Goal: Navigation & Orientation: Understand site structure

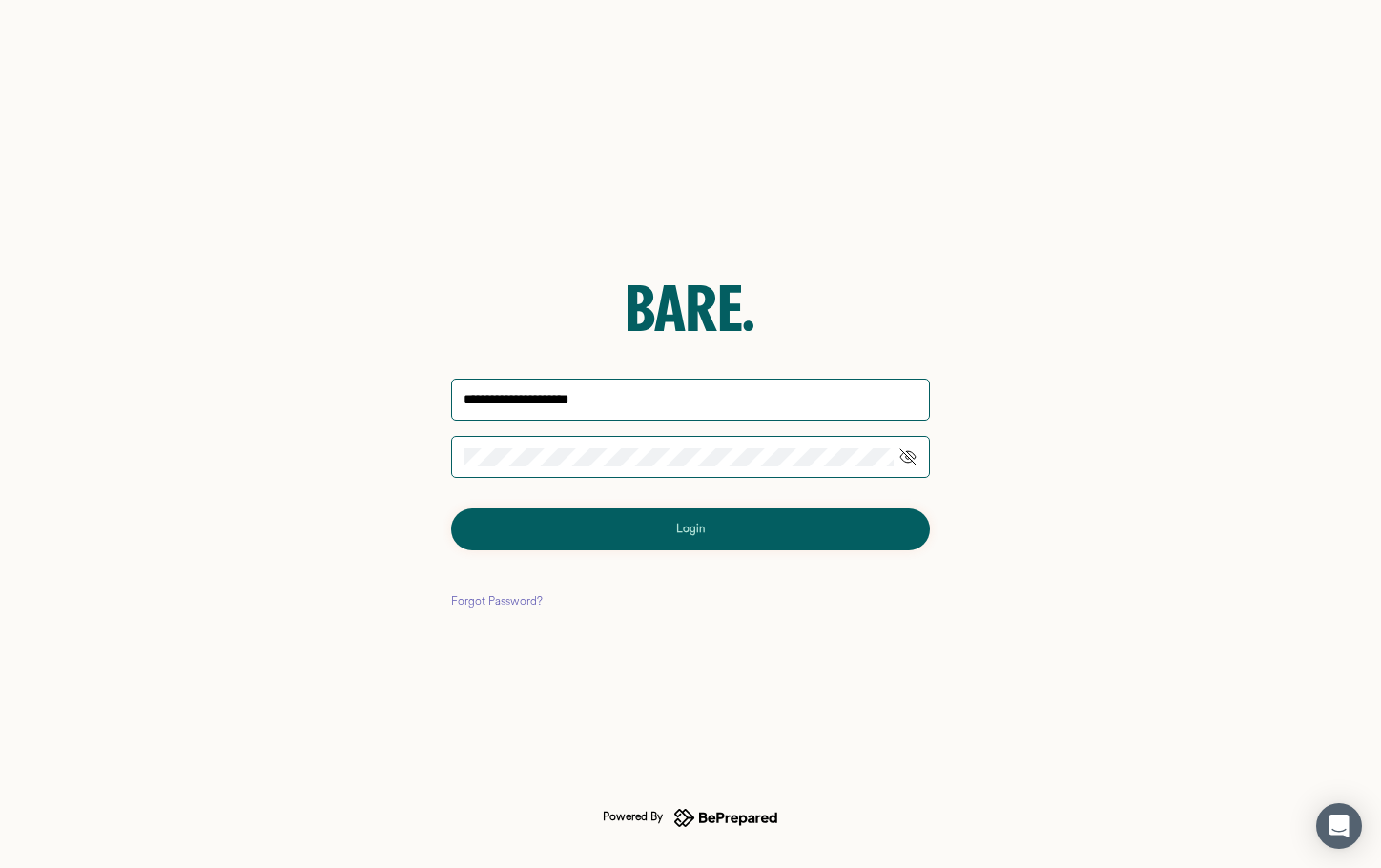
click at [732, 524] on button "Login" at bounding box center [690, 529] width 478 height 42
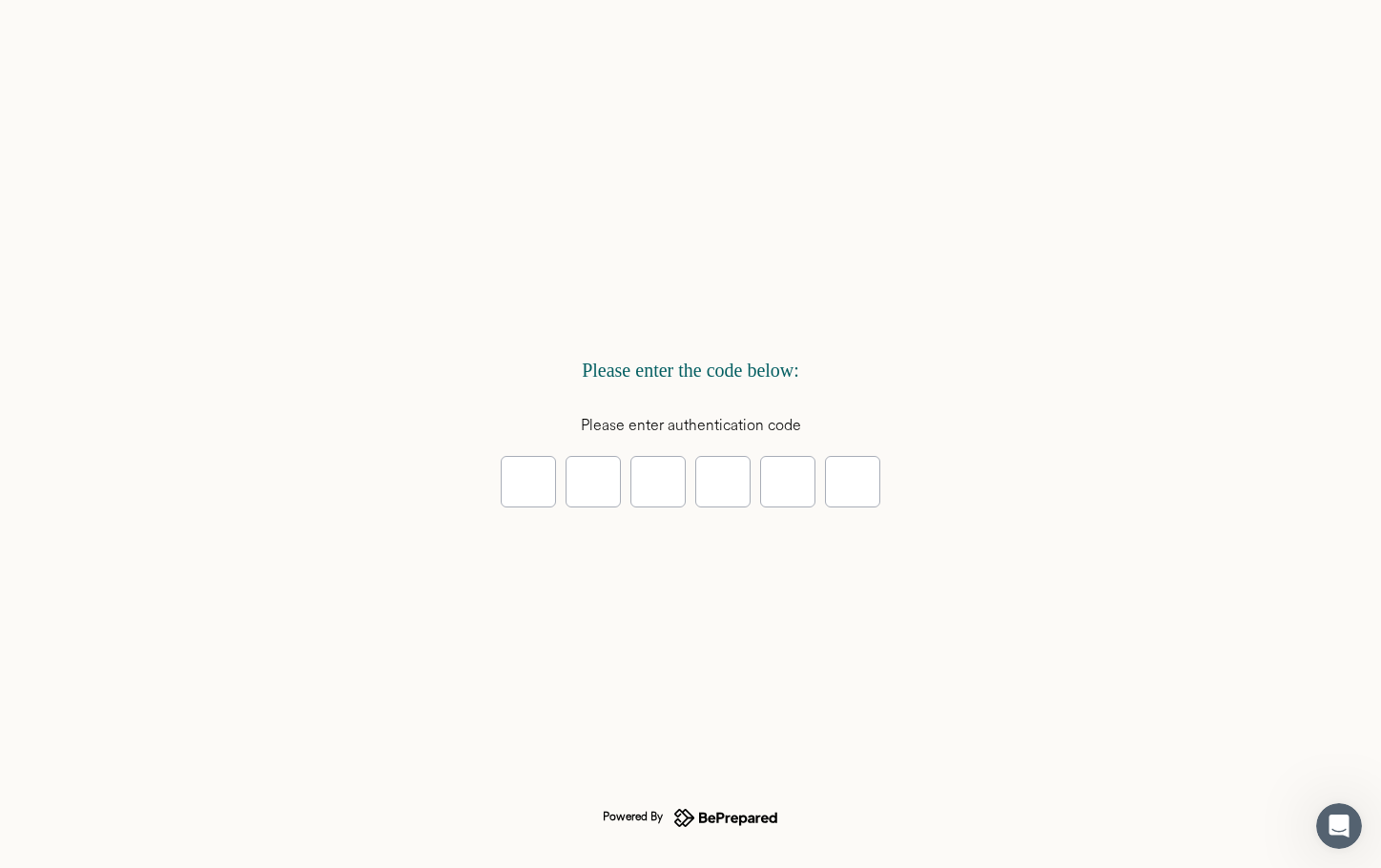
type input "*"
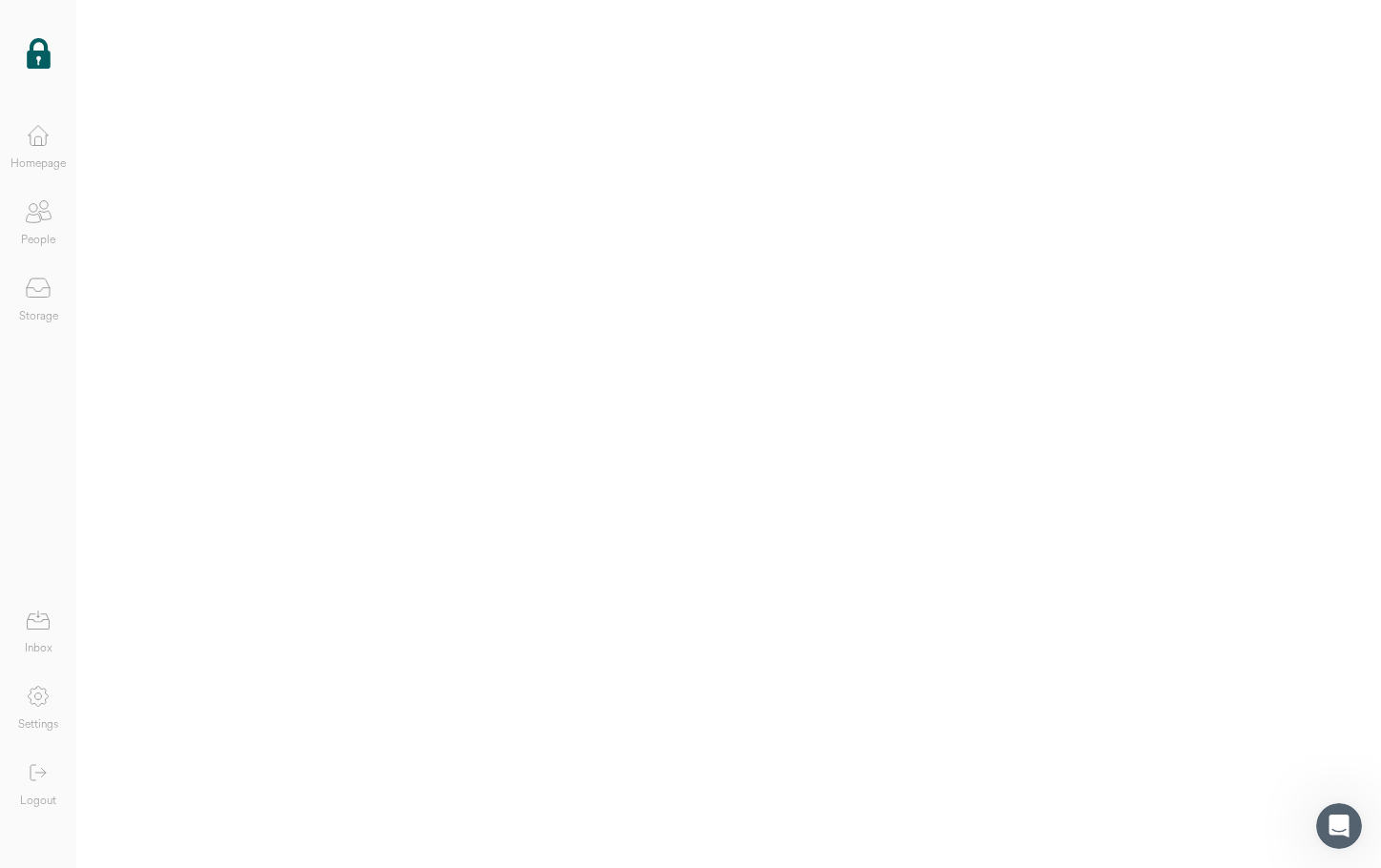
click at [42, 285] on icon at bounding box center [37, 288] width 38 height 38
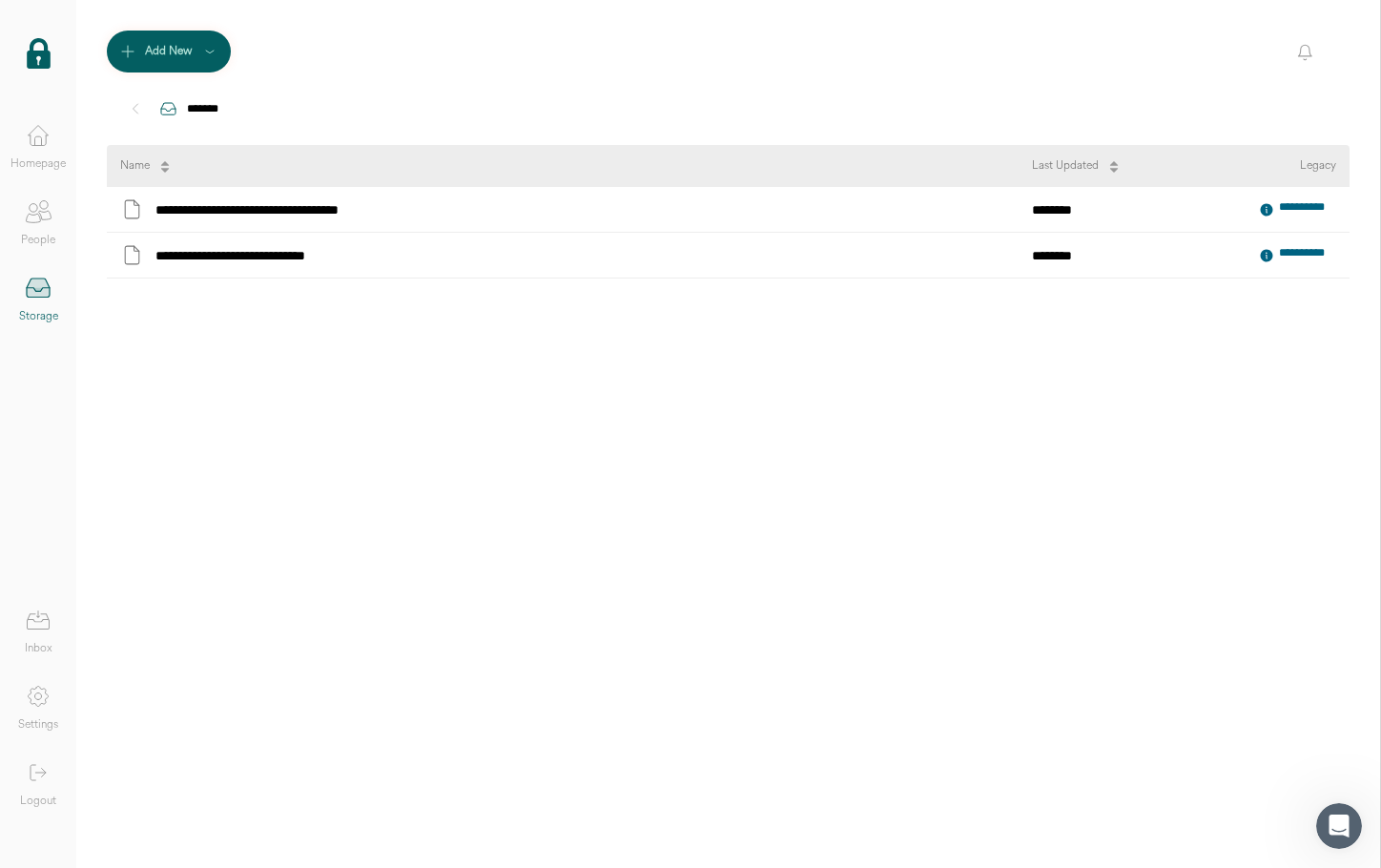
click at [42, 215] on icon at bounding box center [37, 211] width 38 height 38
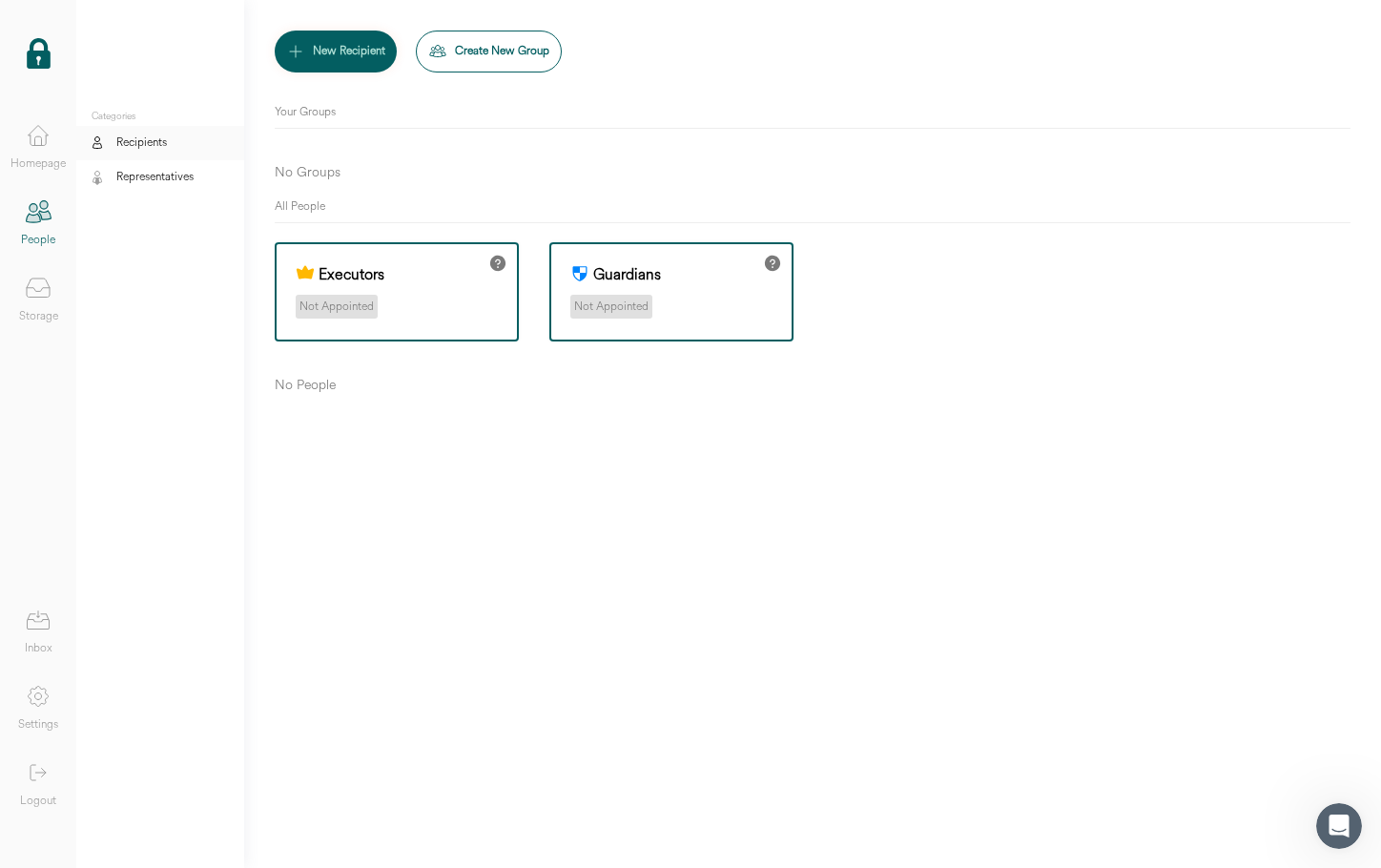
click at [43, 145] on icon at bounding box center [37, 135] width 38 height 38
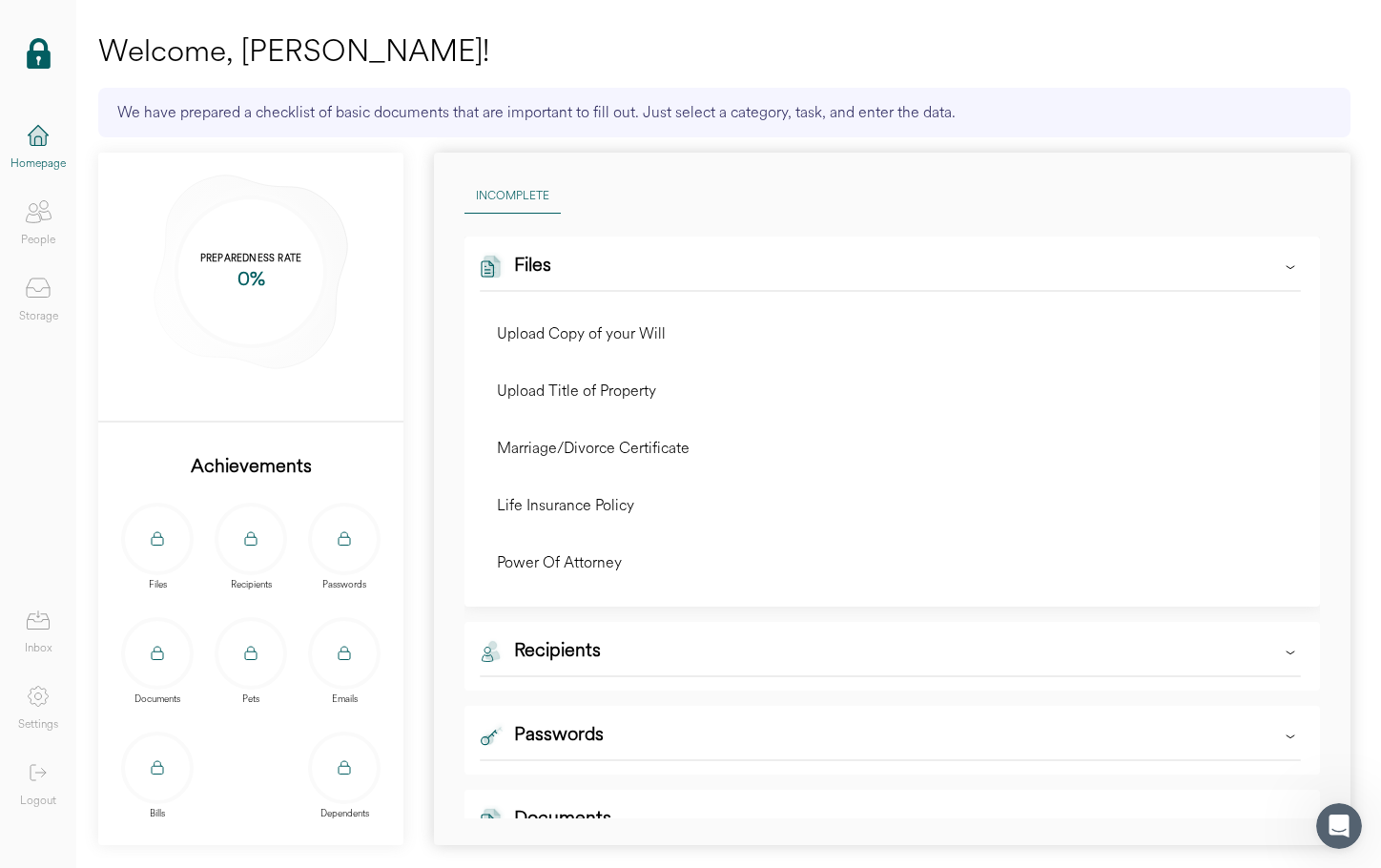
scroll to position [44, 0]
click at [30, 303] on icon at bounding box center [37, 288] width 38 height 38
